Goal: Transaction & Acquisition: Purchase product/service

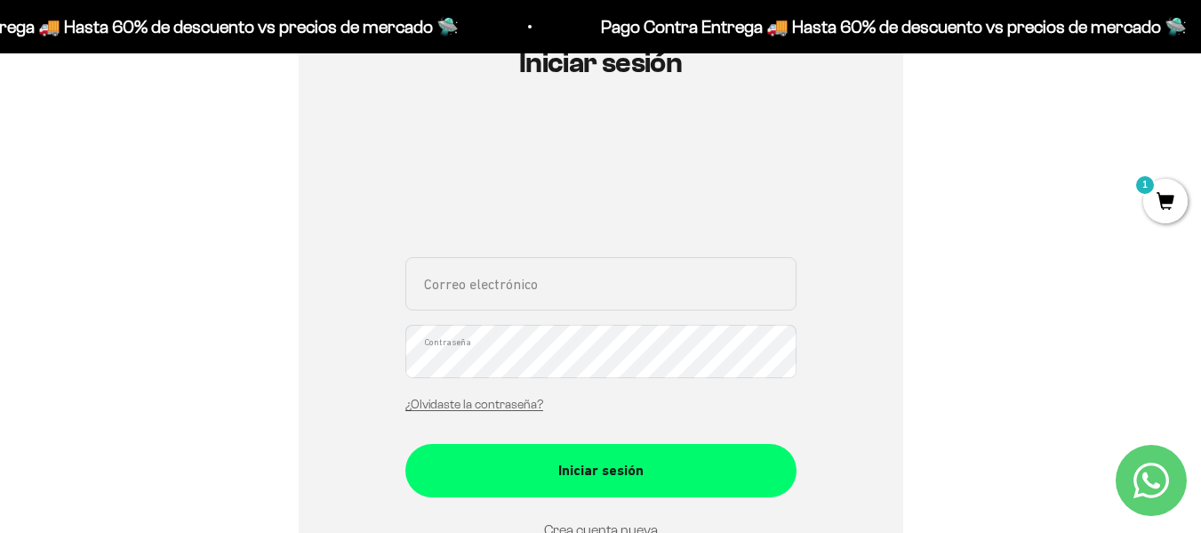
scroll to position [225, 0]
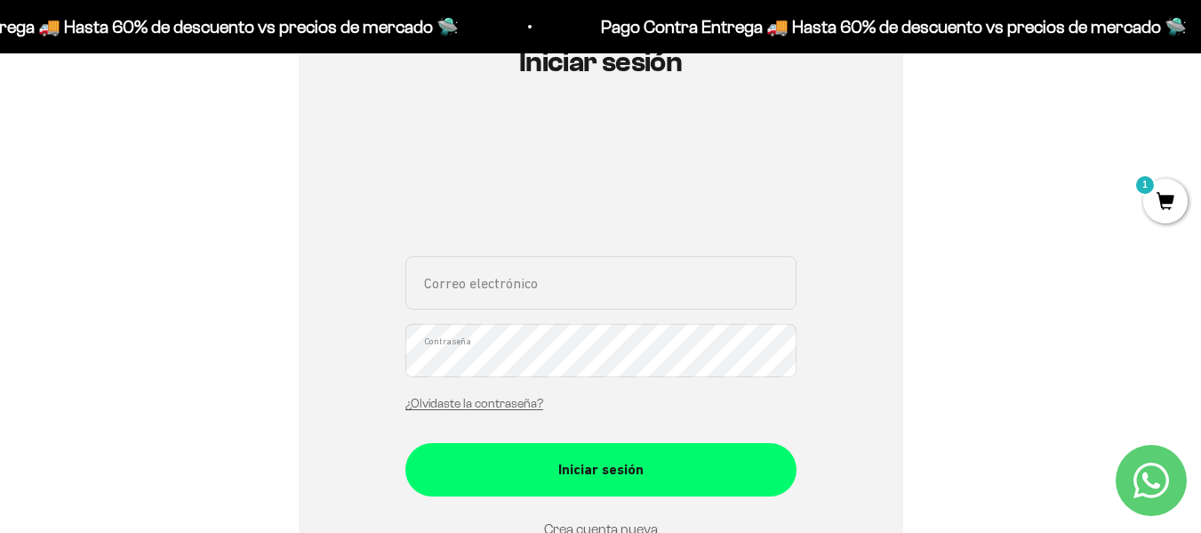
click at [582, 287] on input "Correo electrónico" at bounding box center [600, 282] width 391 height 53
type input "[EMAIL_ADDRESS][DOMAIN_NAME]"
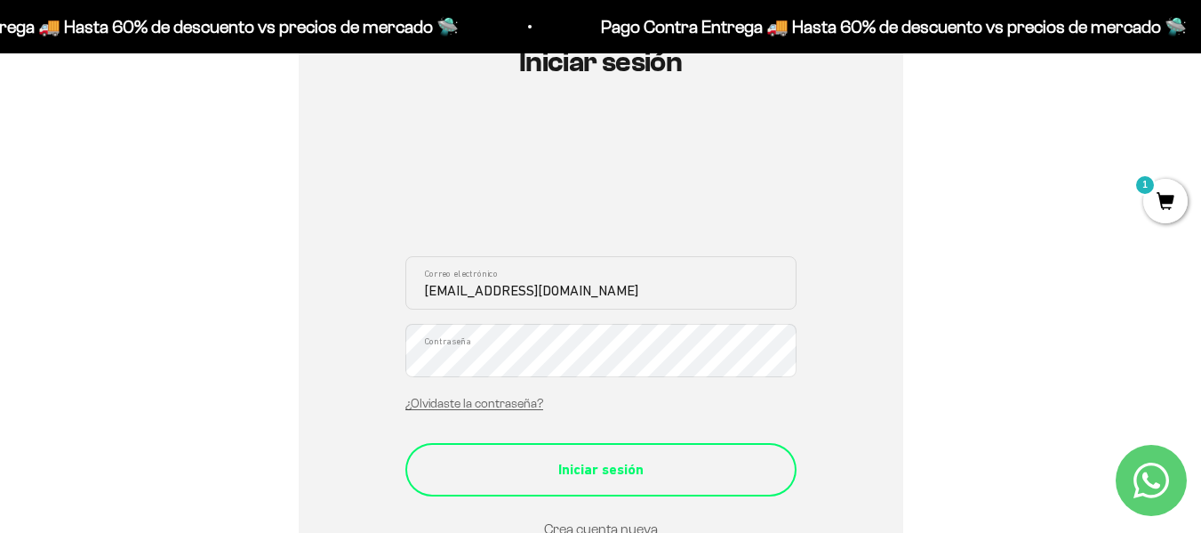
click at [627, 457] on button "Iniciar sesión" at bounding box center [600, 469] width 391 height 53
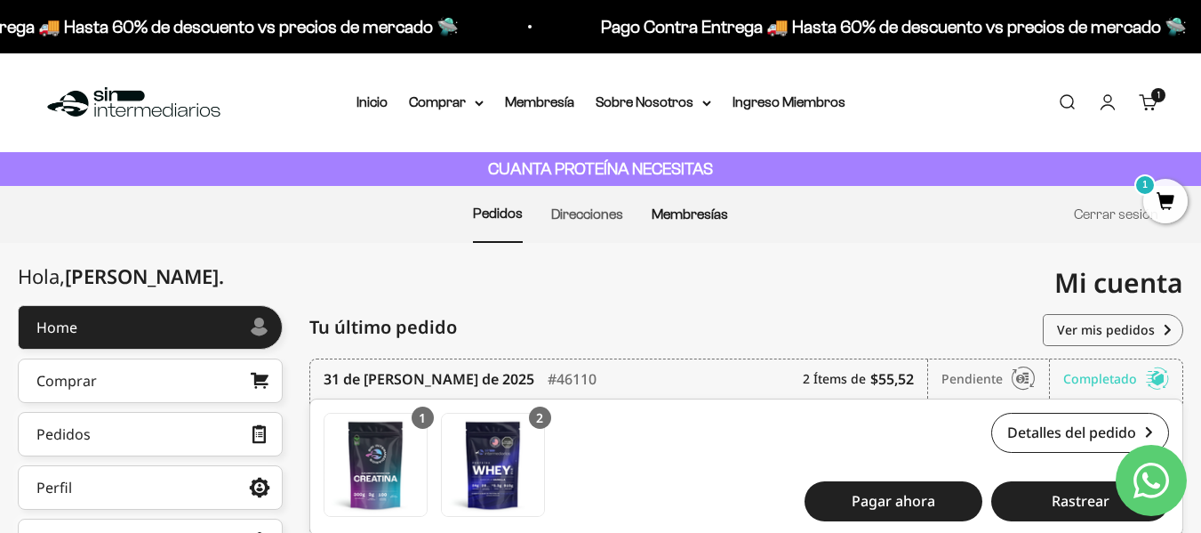
click at [665, 215] on link "Membresías" at bounding box center [690, 213] width 76 height 15
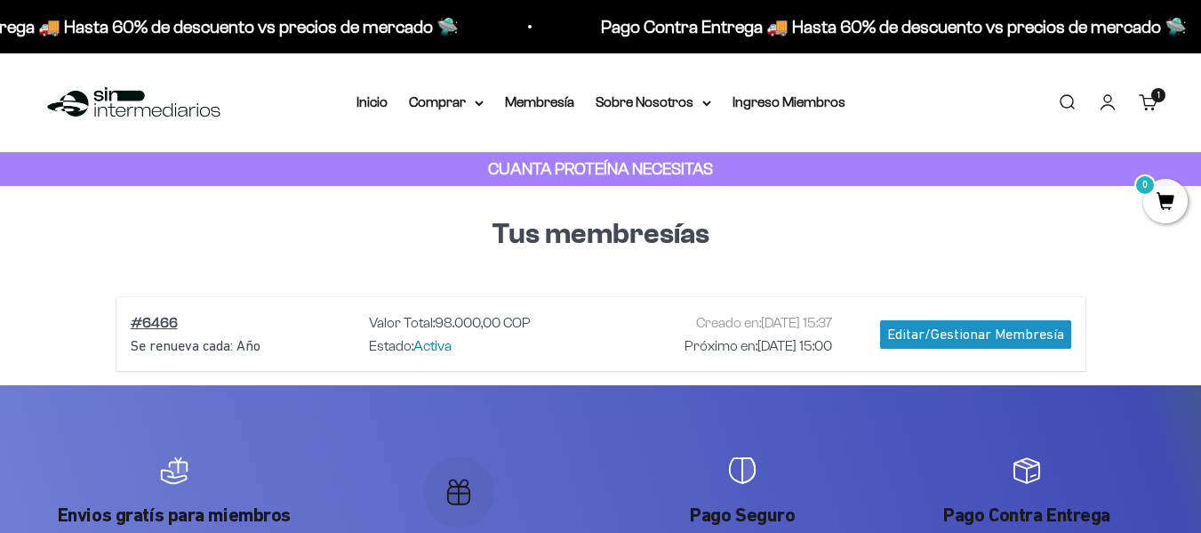
click at [1170, 191] on span "0" at bounding box center [1165, 201] width 44 height 44
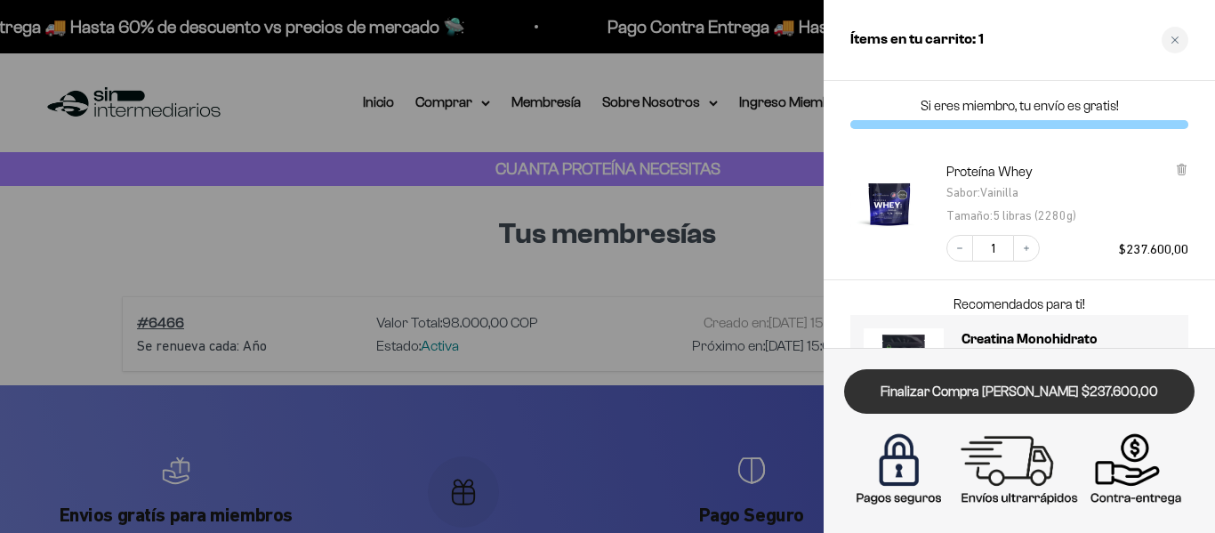
click at [960, 408] on link "Finalizar Compra [PERSON_NAME] $237.600,00" at bounding box center [1019, 391] width 350 height 45
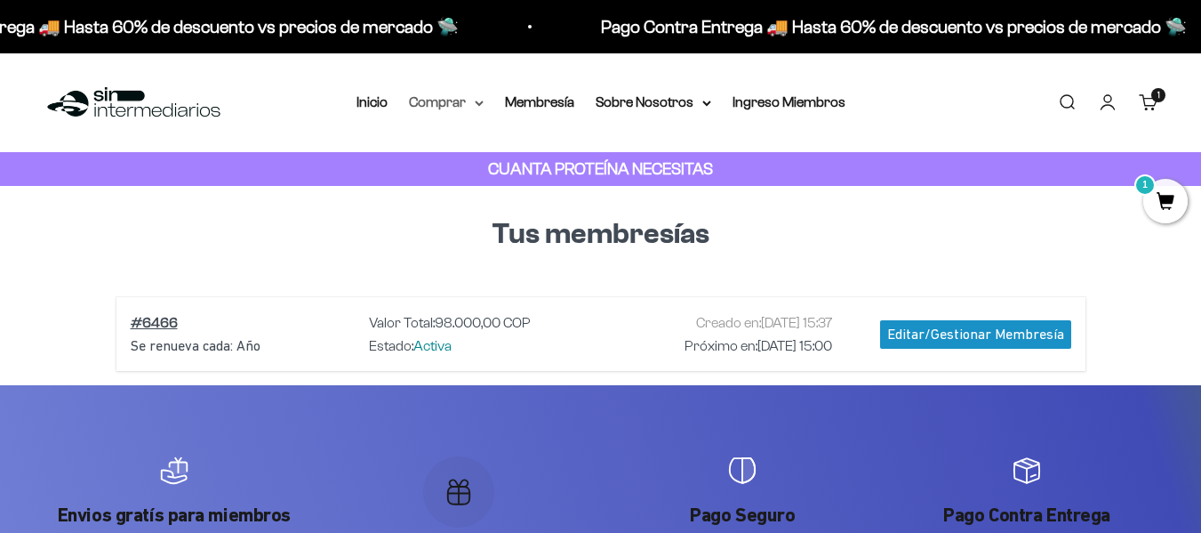
click at [430, 100] on summary "Comprar" at bounding box center [446, 102] width 75 height 23
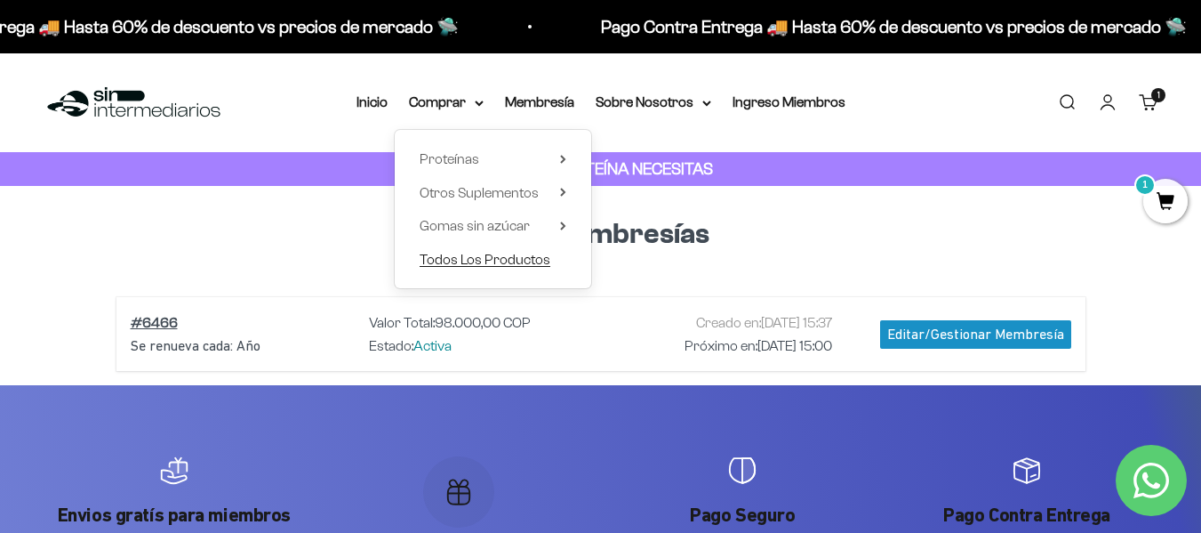
click at [474, 263] on span "Todos Los Productos" at bounding box center [485, 259] width 131 height 15
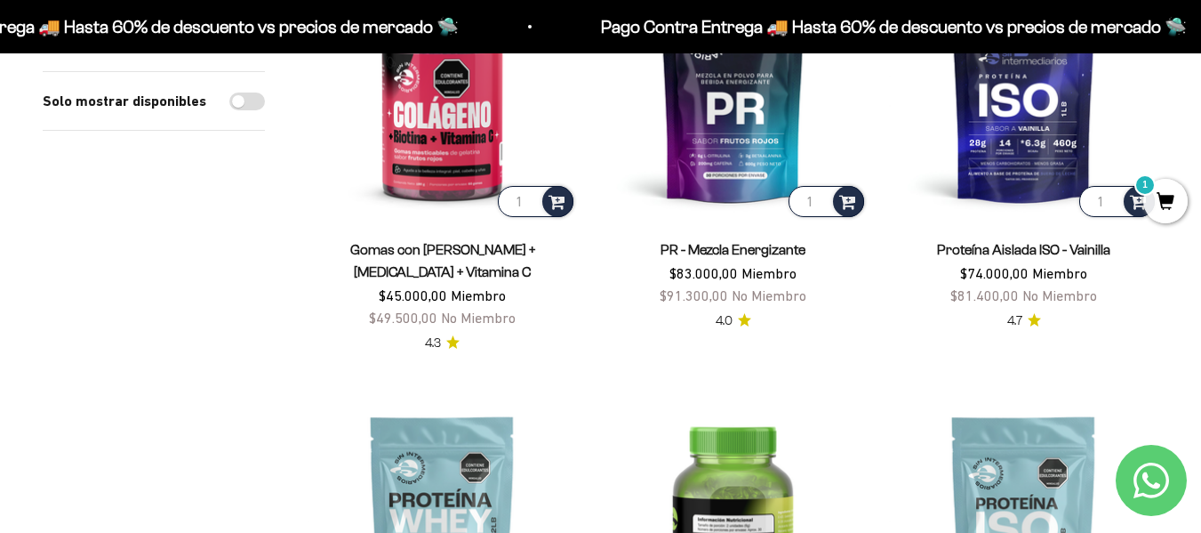
scroll to position [1597, 0]
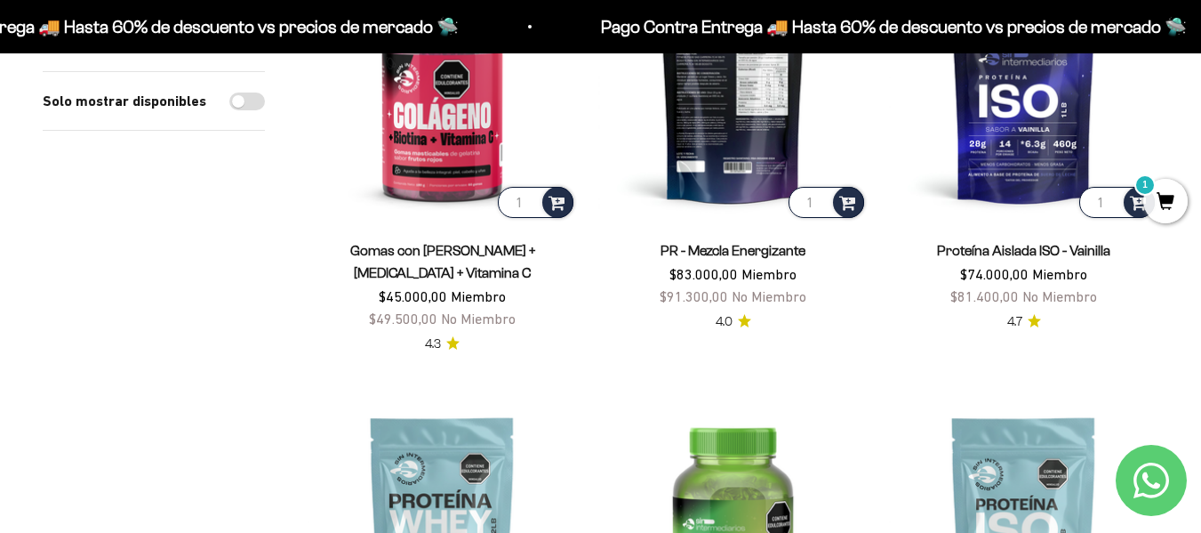
click at [744, 163] on img at bounding box center [732, 86] width 269 height 269
